Goal: Information Seeking & Learning: Understand process/instructions

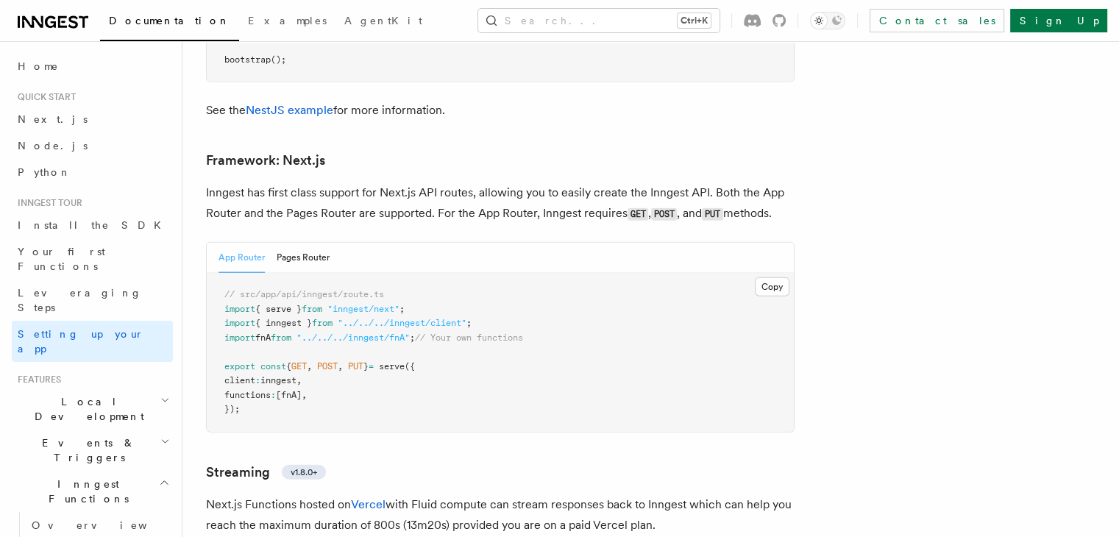
scroll to position [9006, 0]
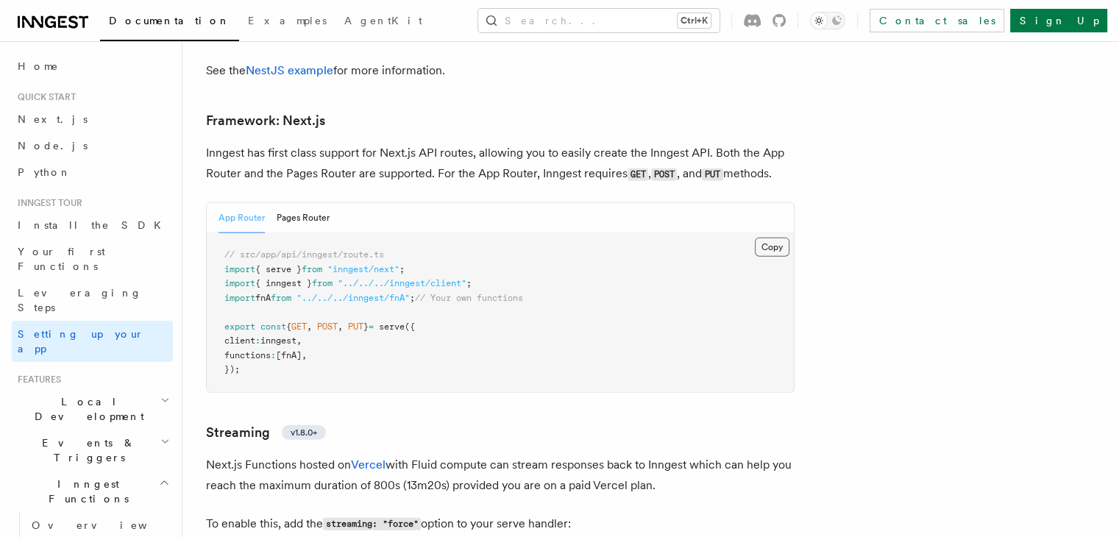
drag, startPoint x: 779, startPoint y: 208, endPoint x: 737, endPoint y: 219, distance: 43.4
click at [779, 238] on button "Copy Copied" at bounding box center [772, 247] width 35 height 19
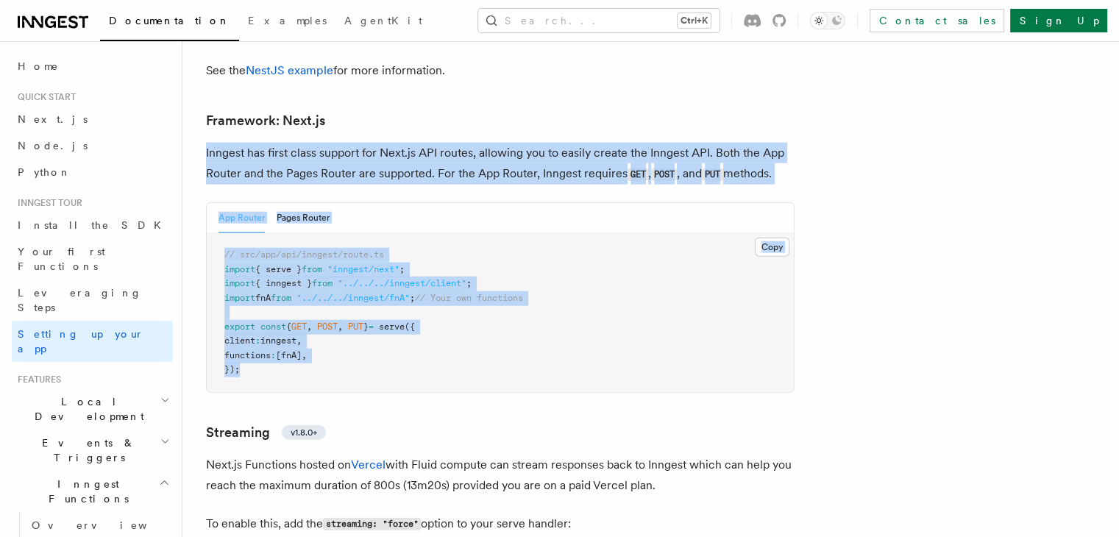
drag, startPoint x: 218, startPoint y: 110, endPoint x: 569, endPoint y: 336, distance: 417.3
copy article "Inngest has first class support for Next.js API routes, allowing you to easily …"
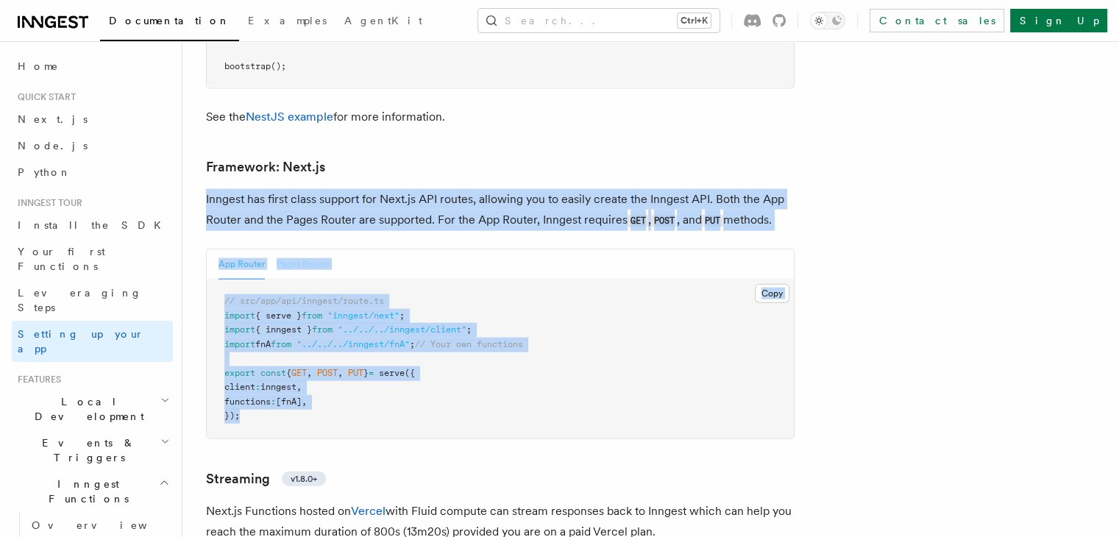
scroll to position [8916, 0]
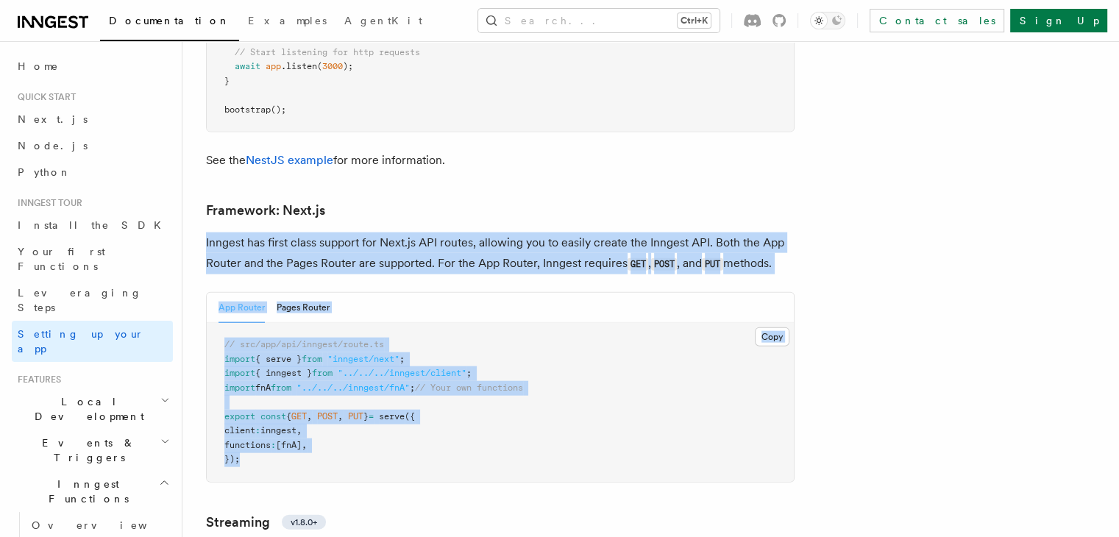
copy article "Inngest has first class support for Next.js API routes, allowing you to easily …"
